Goal: Information Seeking & Learning: Learn about a topic

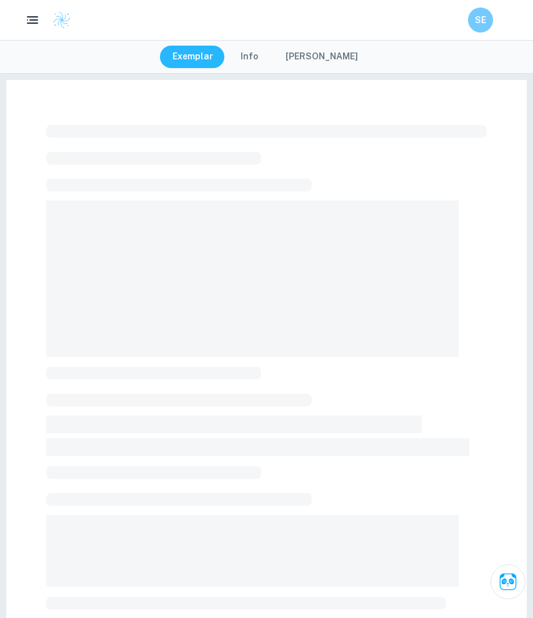
checkbox input "true"
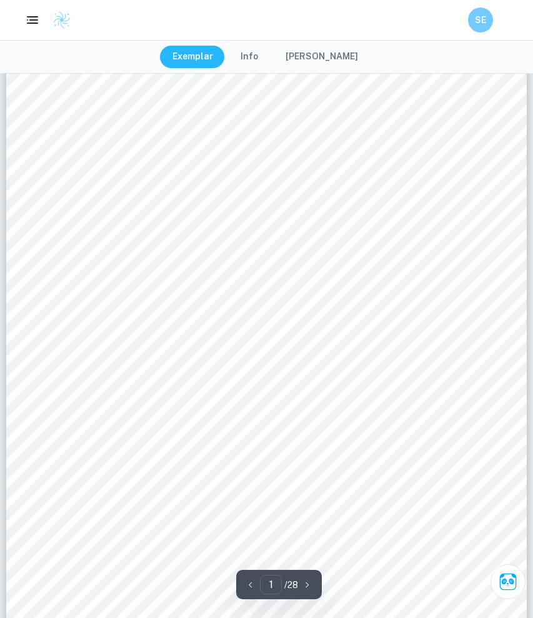
scroll to position [115, 0]
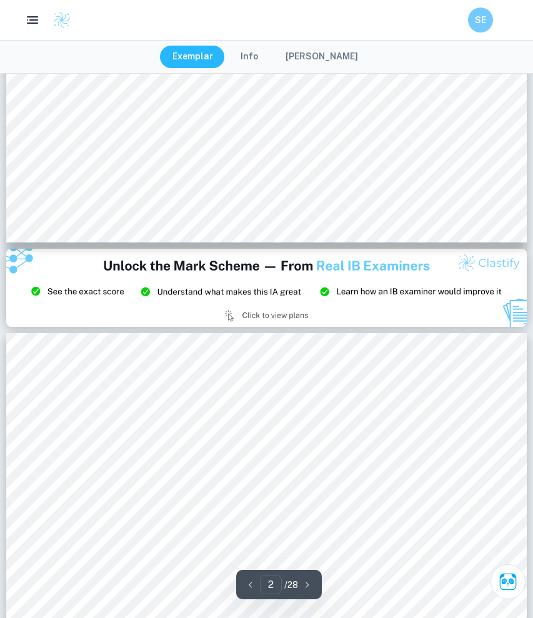
type input "3"
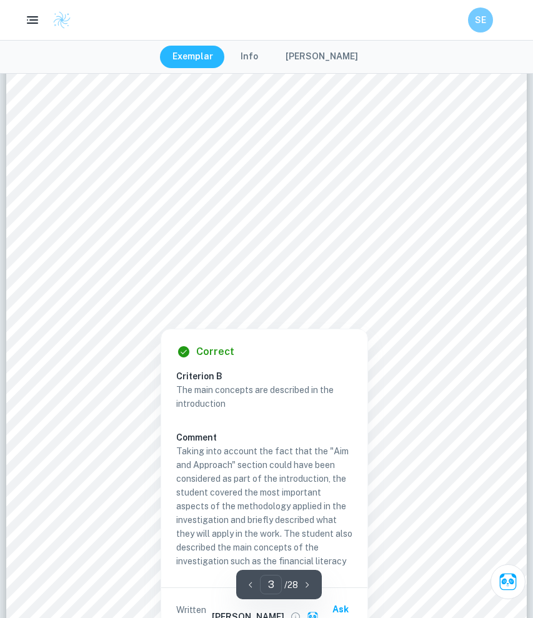
scroll to position [1604, 0]
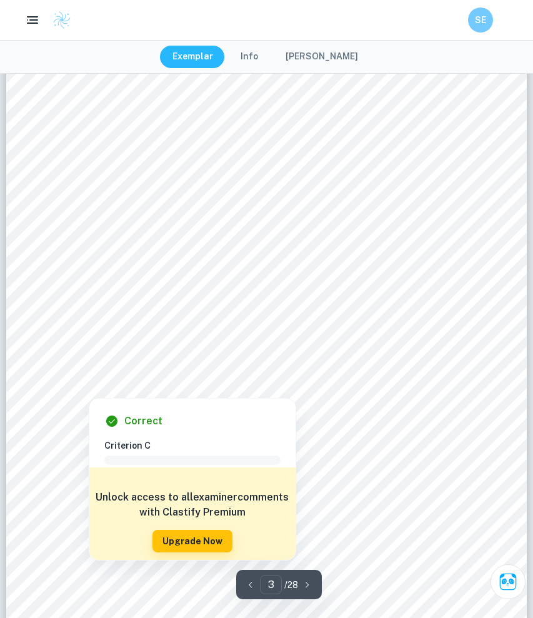
drag, startPoint x: 438, startPoint y: 337, endPoint x: 448, endPoint y: 346, distance: 13.2
click at [448, 346] on div at bounding box center [265, 342] width 397 height 37
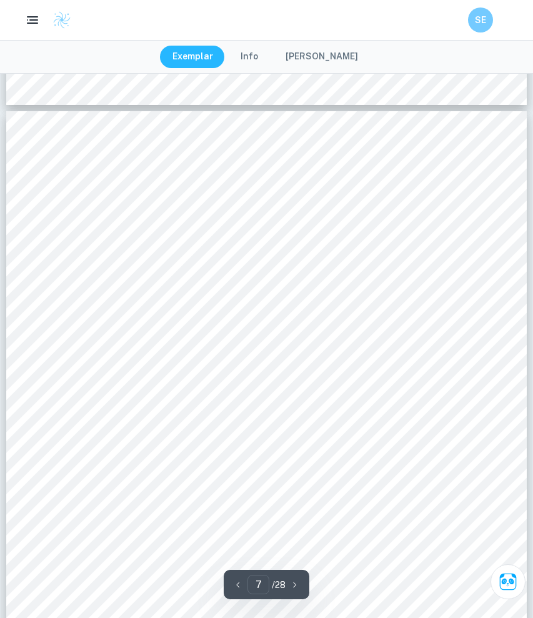
scroll to position [4220, 0]
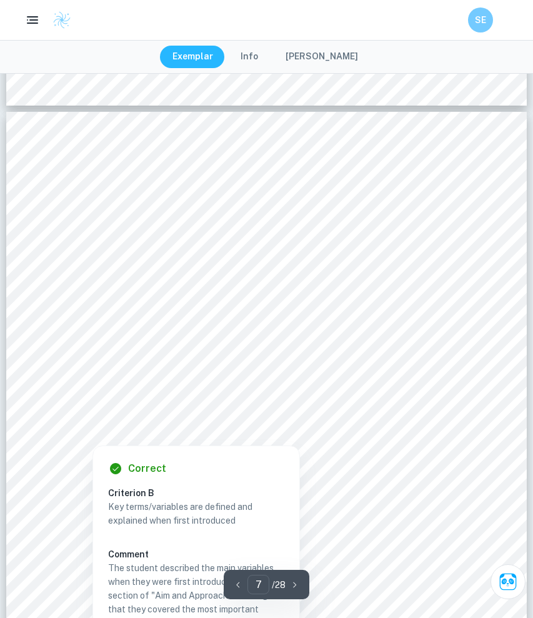
click at [458, 348] on div at bounding box center [266, 344] width 398 height 36
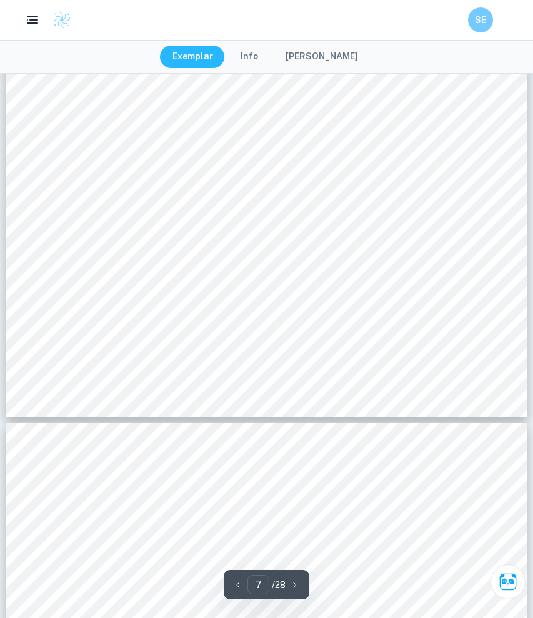
scroll to position [4604, 0]
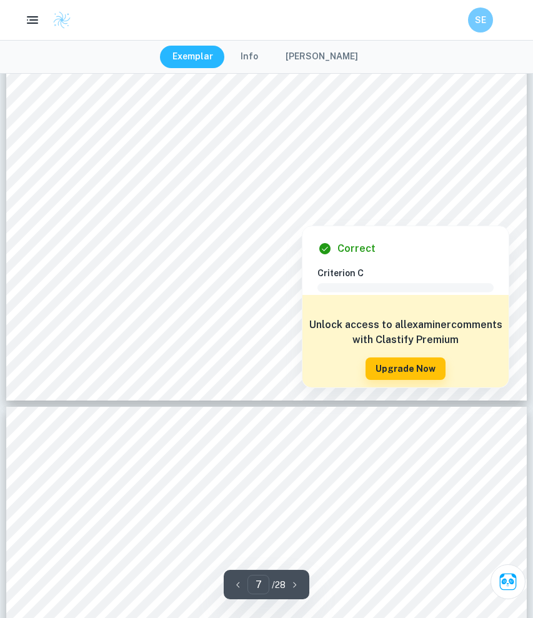
click at [467, 213] on div at bounding box center [467, 213] width 19 height 19
click at [455, 295] on div "Unlock access to all examiner comments with Clastify Premium Upgrade Now" at bounding box center [405, 348] width 206 height 107
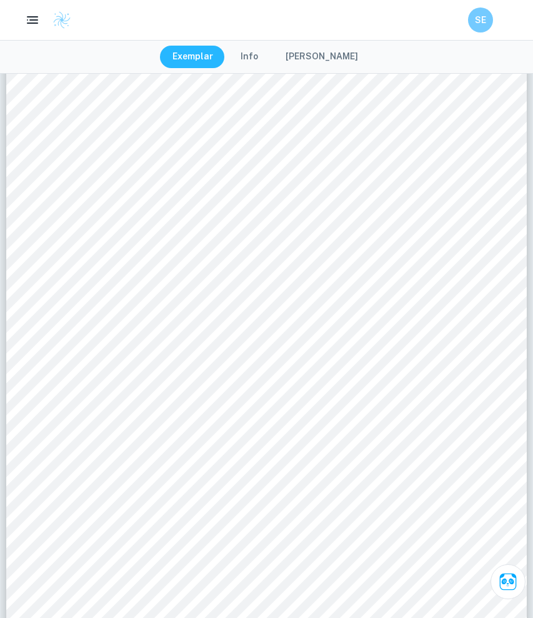
scroll to position [5038, 0]
type input "9"
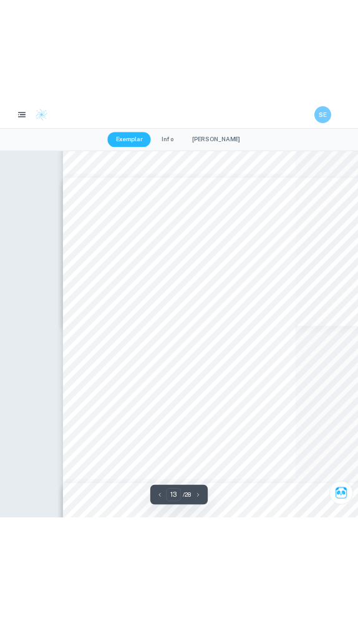
scroll to position [5609, 0]
